Goal: Obtain resource: Download file/media

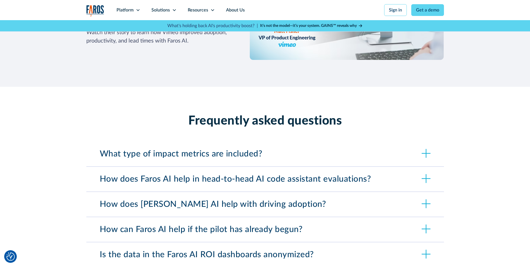
scroll to position [1845, 0]
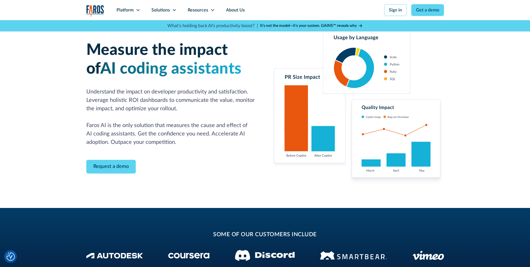
drag, startPoint x: 166, startPoint y: 183, endPoint x: 165, endPoint y: 88, distance: 95.3
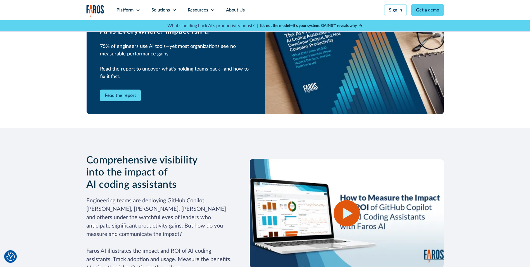
scroll to position [615, 0]
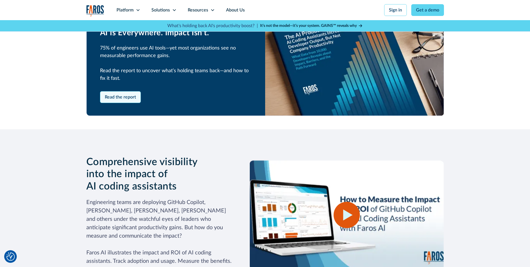
click at [104, 94] on link "Read the report" at bounding box center [120, 97] width 41 height 12
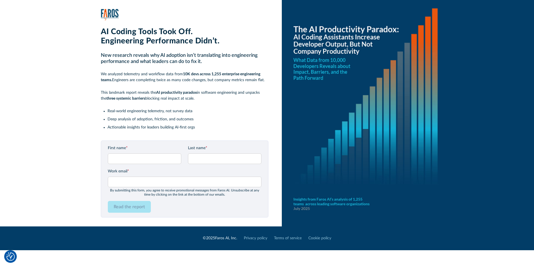
click at [157, 56] on h2 "New research reveals why AI adoption isn’t translating into engineering perform…" at bounding box center [185, 59] width 168 height 12
click at [160, 156] on input "First name *" at bounding box center [145, 158] width 74 height 11
type input "Matt"
type input "Phillips"
type input "matthew.phillips@Asurion.com"
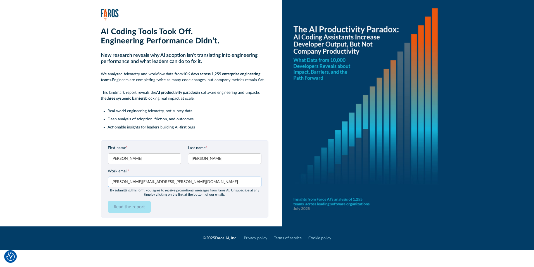
click at [130, 181] on input "matthew.phillips@Asurion.com" at bounding box center [185, 181] width 154 height 11
click at [142, 207] on input "Read the report" at bounding box center [129, 207] width 43 height 12
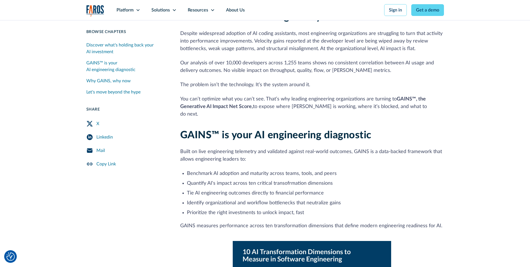
scroll to position [140, 0]
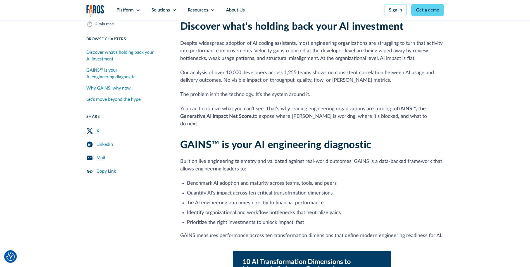
click at [219, 189] on li "Quantify AI's impact across ten critical transofrmation dimensions" at bounding box center [315, 193] width 257 height 8
drag, startPoint x: 219, startPoint y: 185, endPoint x: 215, endPoint y: 192, distance: 7.4
click at [215, 199] on li "Tie AI engineering outcomes directly to financial performance" at bounding box center [315, 203] width 257 height 8
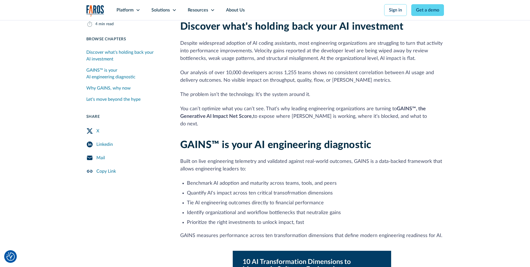
click at [215, 199] on li "Tie AI engineering outcomes directly to financial performance" at bounding box center [315, 203] width 257 height 8
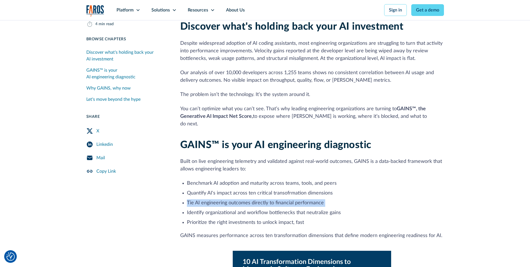
click at [215, 199] on li "Tie AI engineering outcomes directly to financial performance" at bounding box center [315, 203] width 257 height 8
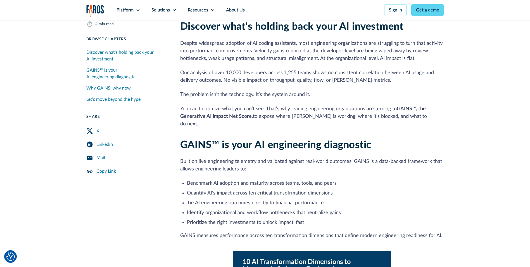
drag, startPoint x: 215, startPoint y: 194, endPoint x: 203, endPoint y: 212, distance: 21.8
click at [203, 219] on li "Prioritize the right investments to unlock impact, fast" at bounding box center [315, 223] width 257 height 8
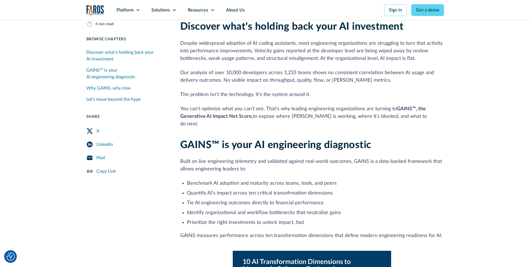
drag, startPoint x: 207, startPoint y: 219, endPoint x: 210, endPoint y: 212, distance: 8.1
click at [210, 219] on li "Prioritize the right investments to unlock impact, fast" at bounding box center [315, 223] width 257 height 8
drag, startPoint x: 210, startPoint y: 212, endPoint x: 409, endPoint y: 185, distance: 201.0
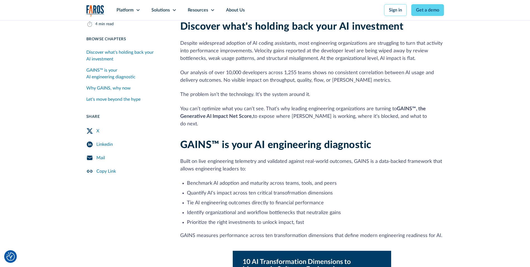
click at [301, 209] on li "Identify organizational and workflow bottlenecks that neutralize gains" at bounding box center [315, 213] width 257 height 8
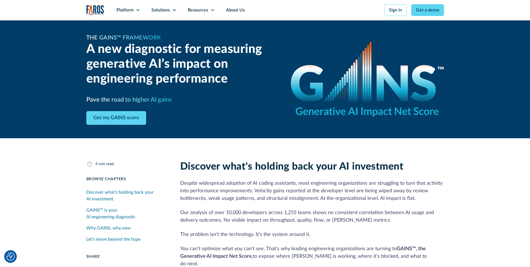
drag, startPoint x: 329, startPoint y: 177, endPoint x: 327, endPoint y: -13, distance: 189.5
click at [360, 126] on div "The GAINS™ Framework A new diagnostic for measuring generative AI’s impact on e…" at bounding box center [265, 79] width 358 height 118
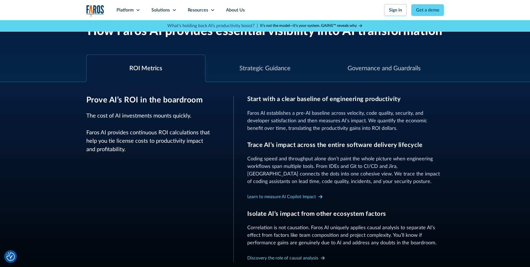
scroll to position [196, 0]
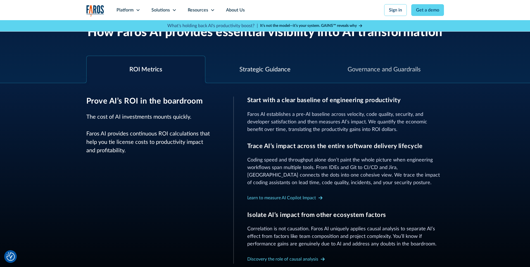
click at [255, 68] on div "Strategic Guidance" at bounding box center [265, 69] width 51 height 9
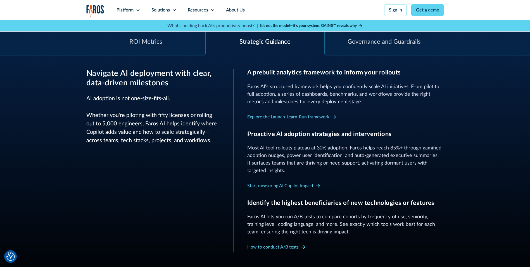
scroll to position [224, 0]
click at [324, 145] on p "Most AI tool rollouts plateau at 30% adoption. Faros helps reach 85%+ through g…" at bounding box center [345, 159] width 197 height 30
click at [396, 139] on div "Proactive AI adoption strategies and interventions Most AI tool rollouts platea…" at bounding box center [345, 152] width 197 height 44
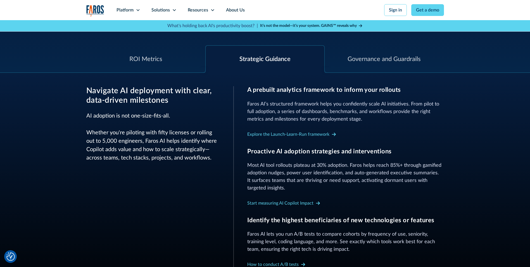
scroll to position [0, 0]
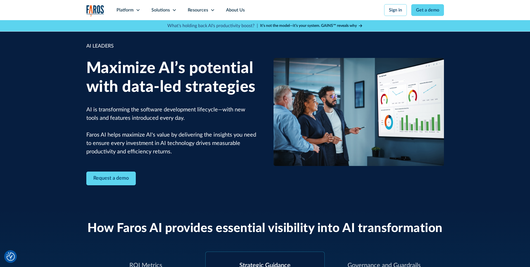
drag, startPoint x: 491, startPoint y: 190, endPoint x: 454, endPoint y: 2, distance: 192.3
